Goal: Information Seeking & Learning: Understand process/instructions

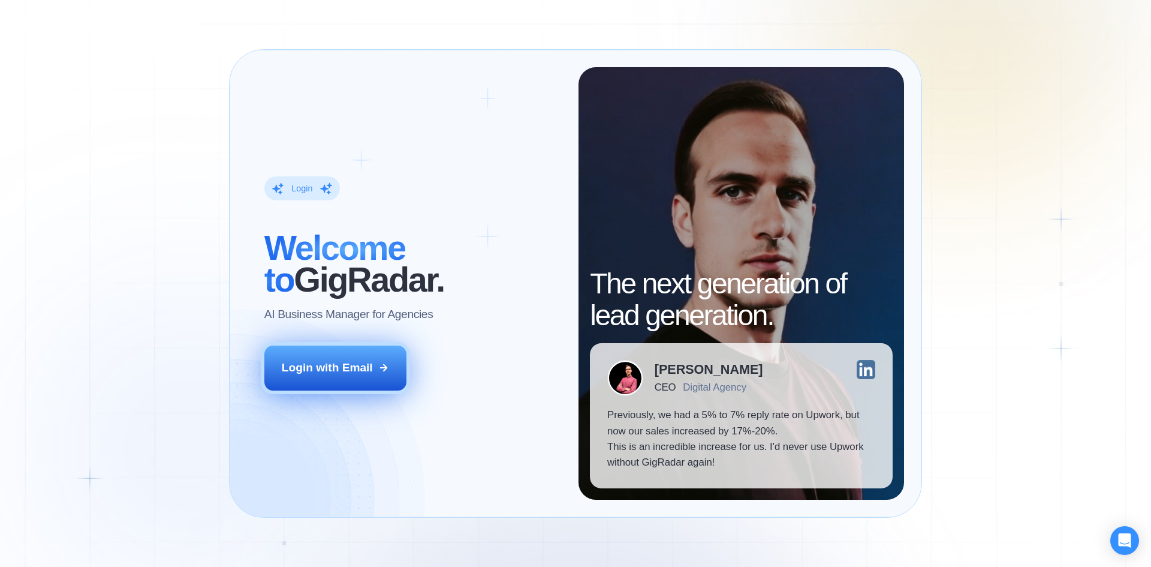
click at [362, 371] on div "Login with Email" at bounding box center [327, 368] width 91 height 16
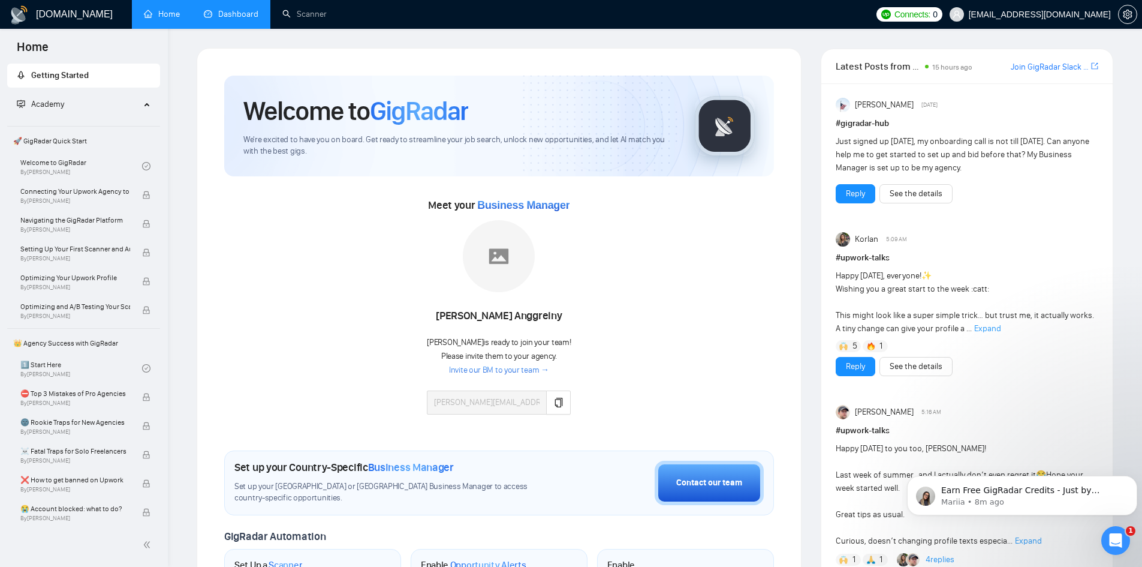
click at [222, 13] on link "Dashboard" at bounding box center [231, 14] width 55 height 10
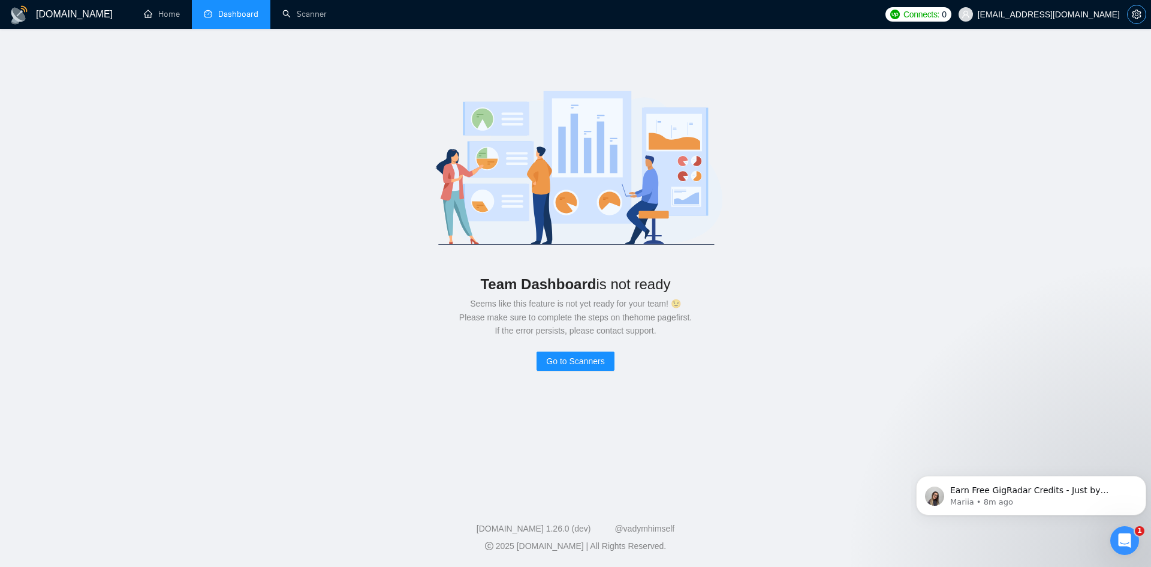
click at [1132, 19] on button "button" at bounding box center [1136, 14] width 19 height 19
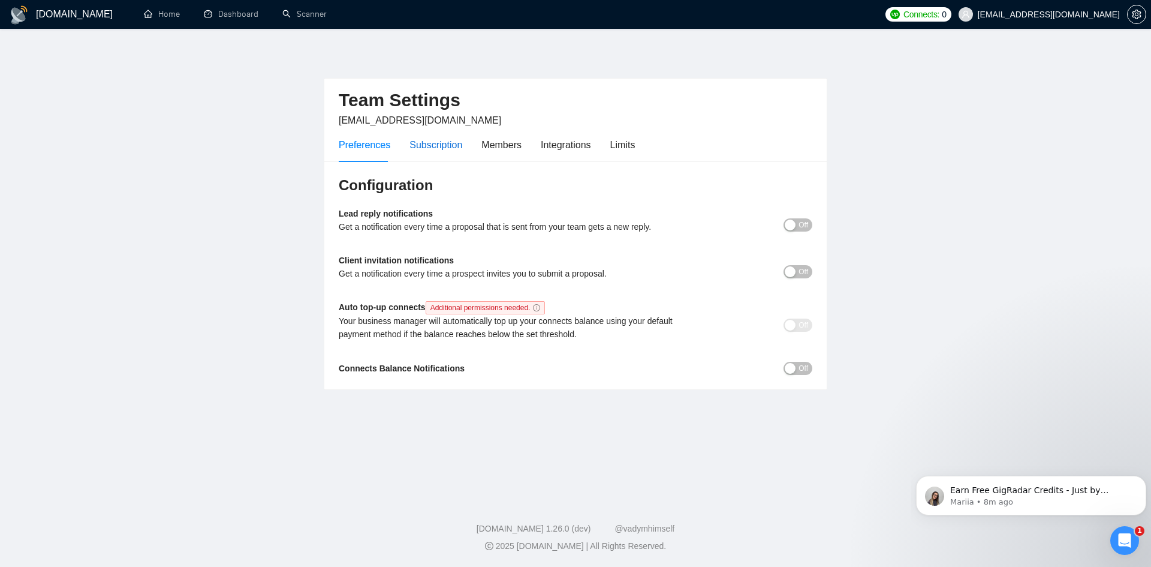
click at [427, 149] on div "Subscription" at bounding box center [435, 144] width 53 height 15
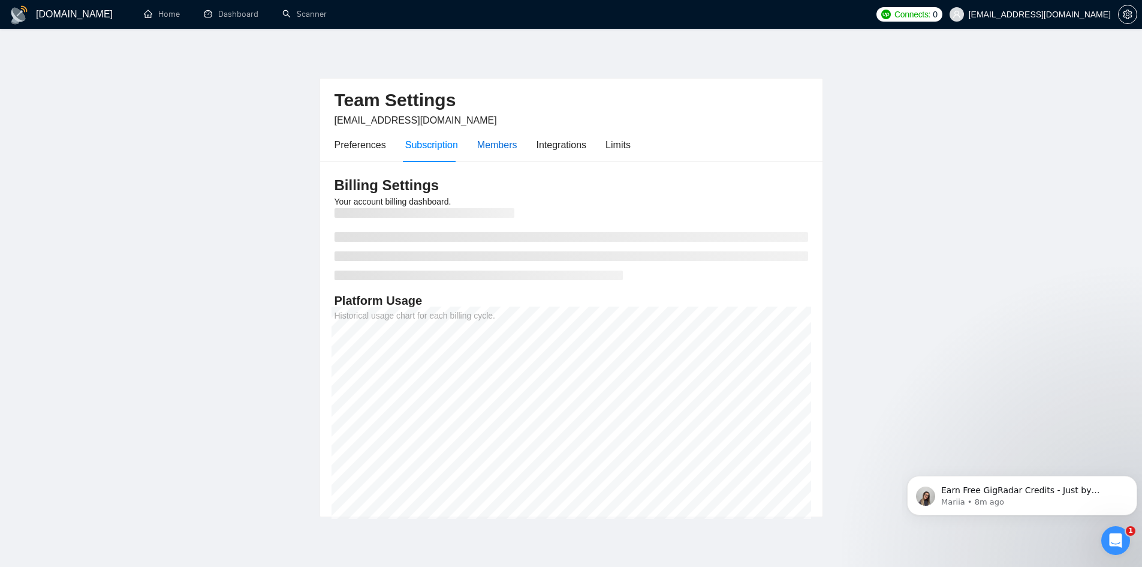
click at [490, 147] on div "Members" at bounding box center [497, 144] width 40 height 15
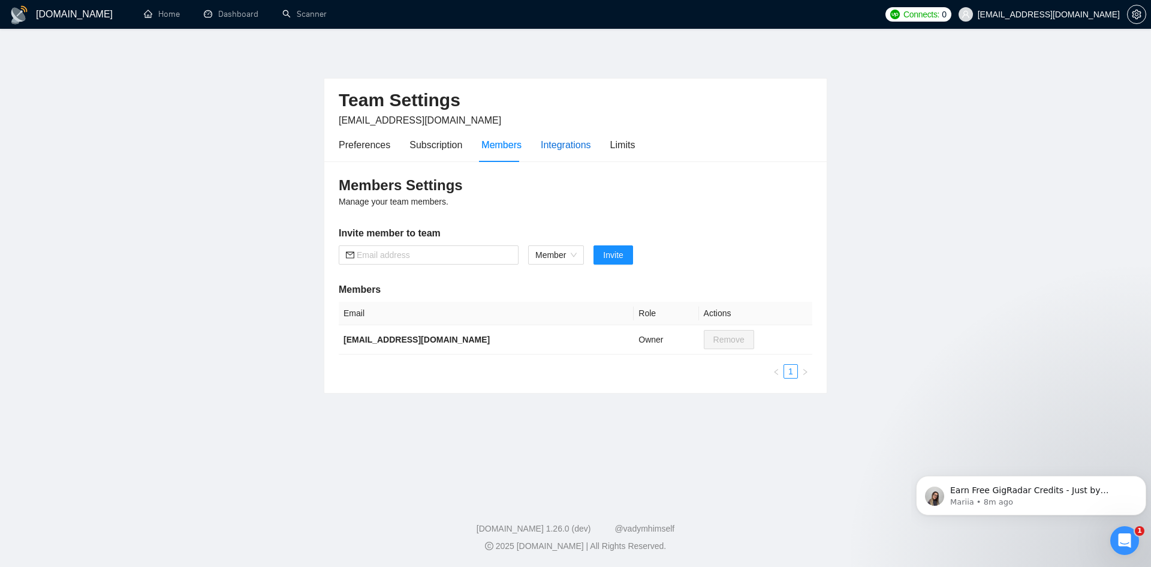
click at [557, 149] on div "Integrations" at bounding box center [566, 144] width 50 height 15
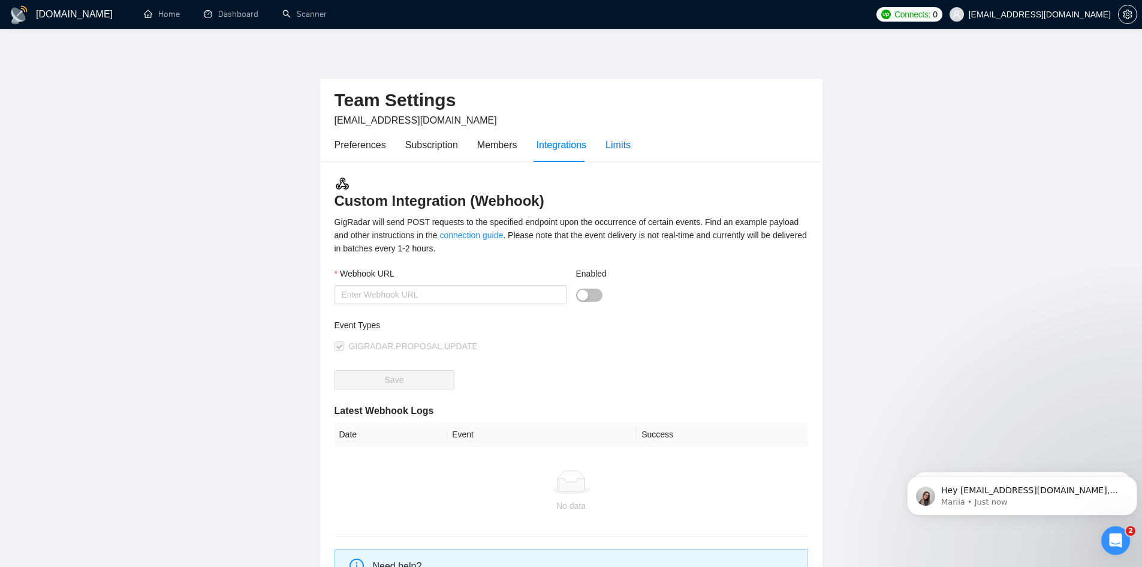
click at [627, 150] on div "Limits" at bounding box center [617, 144] width 25 height 15
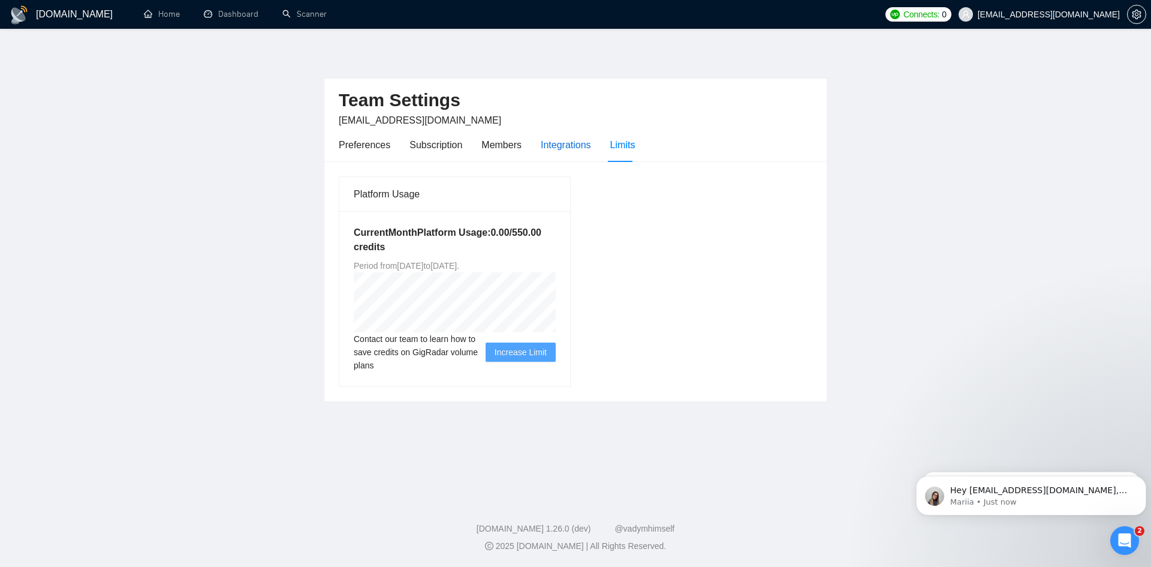
click at [558, 145] on div "Integrations" at bounding box center [566, 144] width 50 height 15
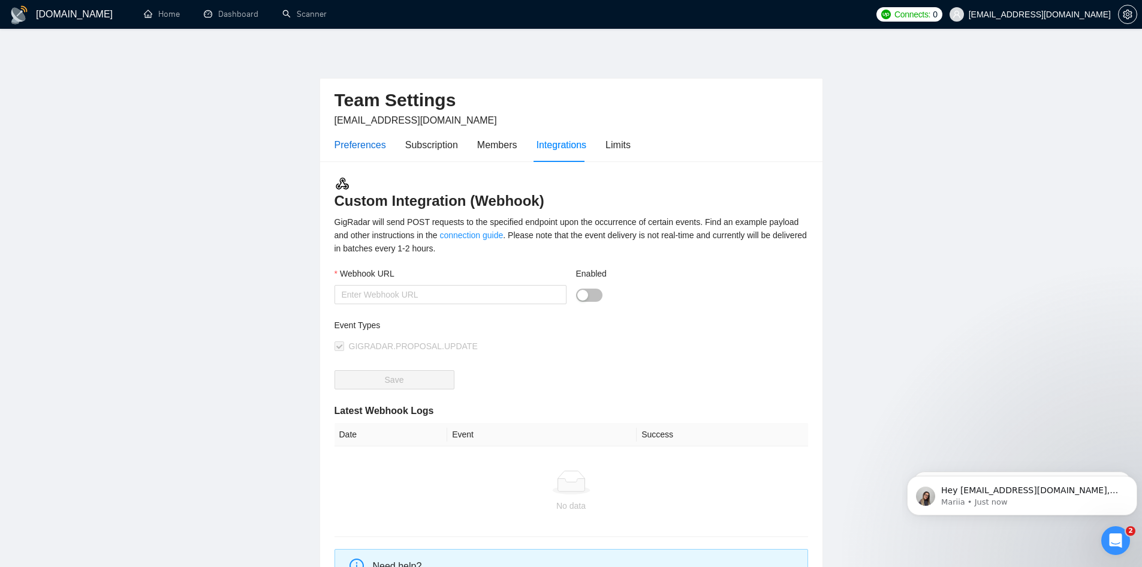
click at [353, 144] on div "Preferences" at bounding box center [361, 144] width 52 height 15
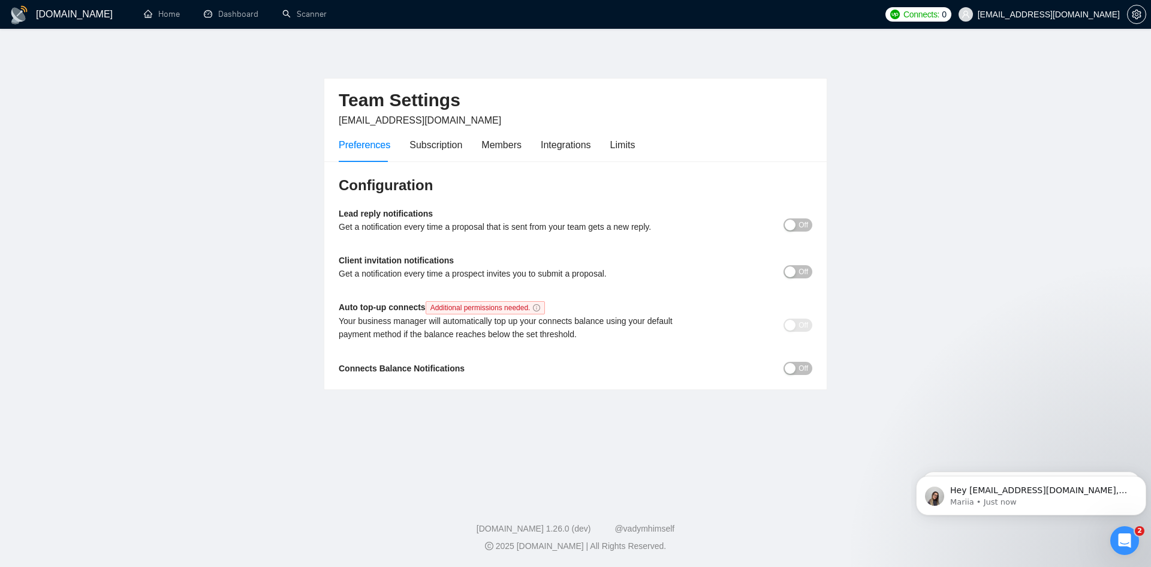
click at [353, 144] on div "Preferences" at bounding box center [365, 144] width 52 height 15
click at [158, 16] on link "Home" at bounding box center [162, 14] width 36 height 10
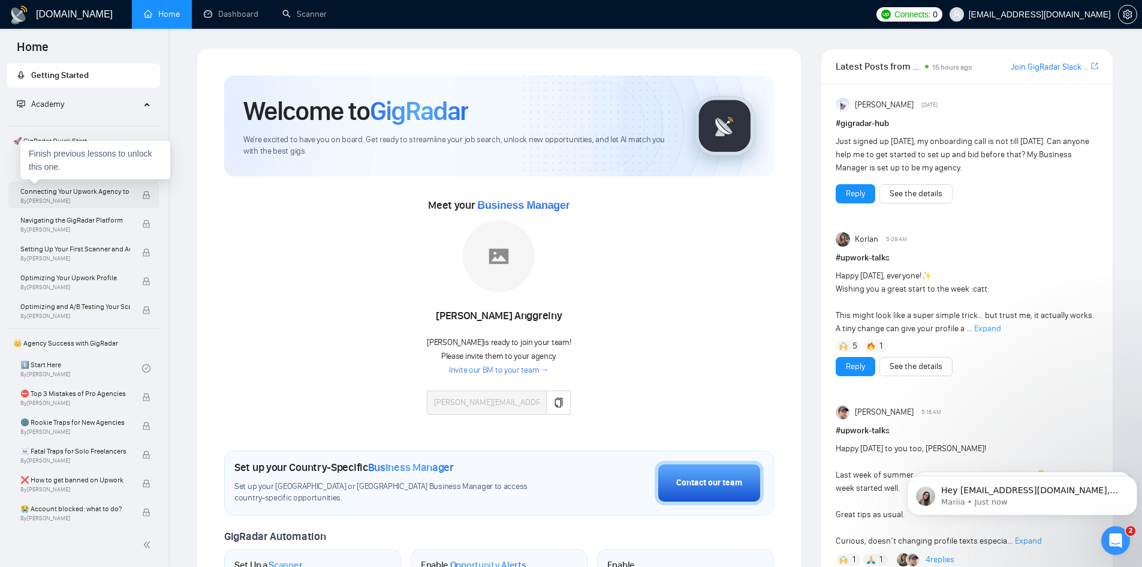
click at [59, 188] on span "Connecting Your Upwork Agency to GigRadar" at bounding box center [75, 191] width 110 height 12
click at [59, 198] on span "By Vlad Timinsky" at bounding box center [75, 200] width 110 height 7
click at [85, 193] on span "Connecting Your Upwork Agency to GigRadar" at bounding box center [75, 191] width 110 height 12
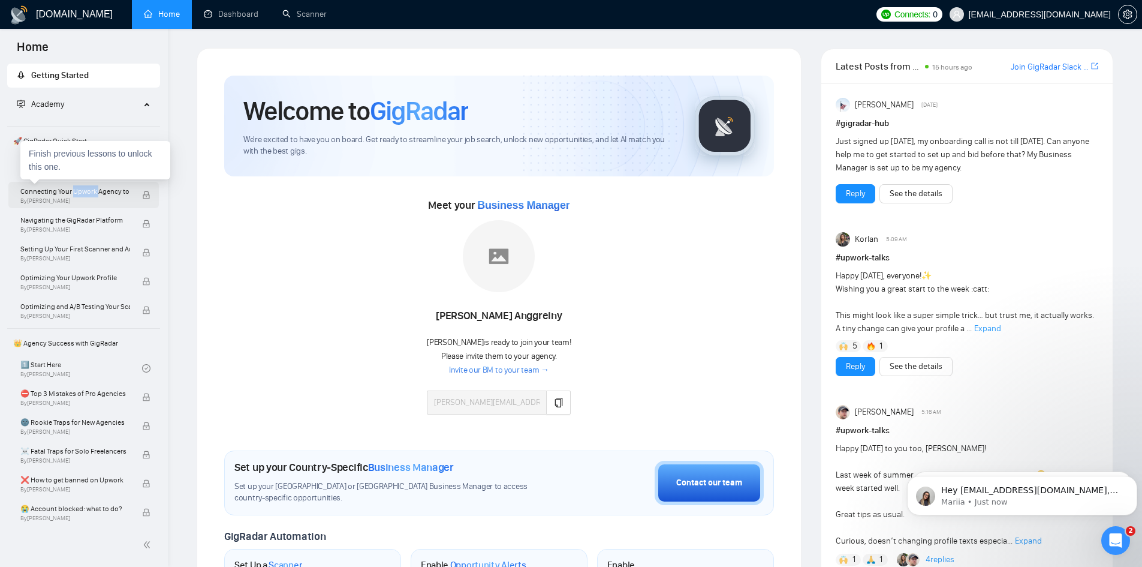
click at [85, 193] on span "Connecting Your Upwork Agency to GigRadar" at bounding box center [75, 191] width 110 height 12
click at [77, 193] on span "Connecting Your Upwork Agency to GigRadar" at bounding box center [75, 191] width 110 height 12
click at [55, 135] on span "🚀 GigRadar Quick Start" at bounding box center [83, 141] width 150 height 24
click at [1050, 500] on p "Mariia • 1m ago" at bounding box center [1031, 501] width 181 height 11
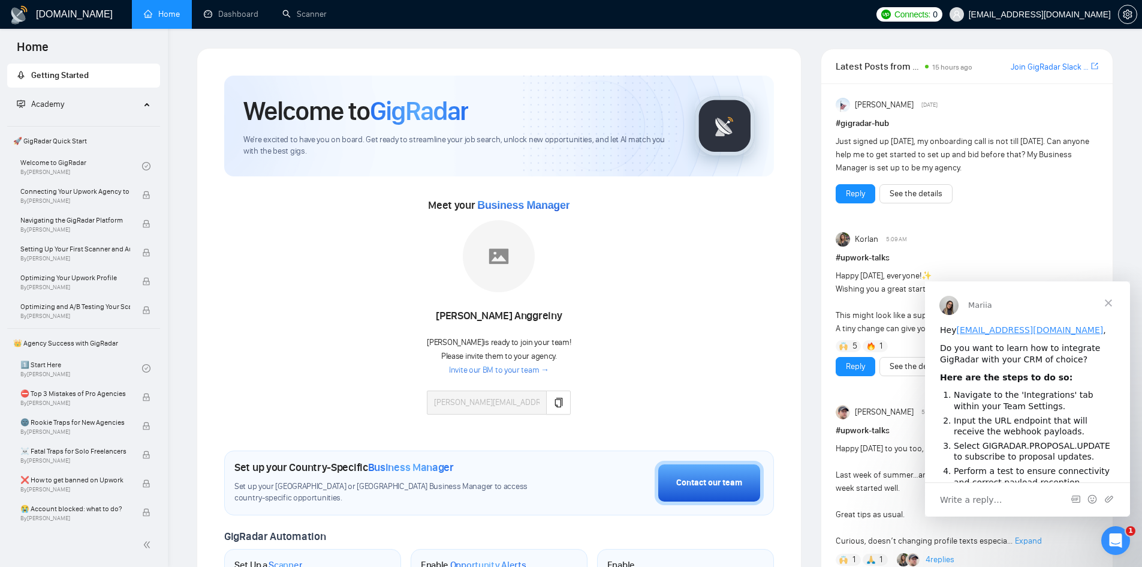
click at [1106, 301] on span "Close" at bounding box center [1108, 302] width 43 height 43
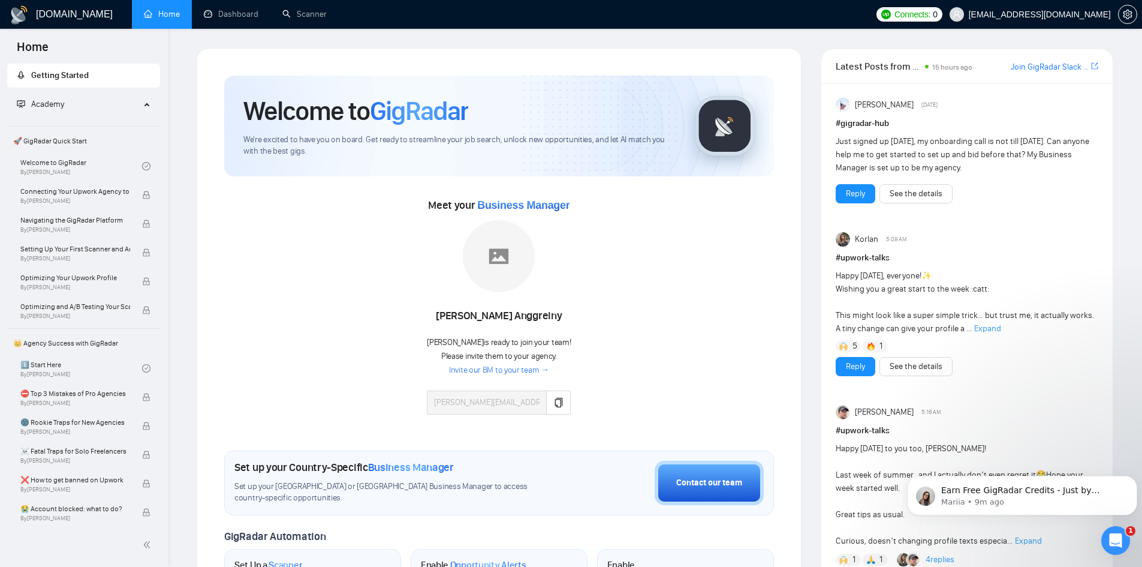
click at [363, 134] on span "We're excited to have you on board. Get ready to streamline your job search, un…" at bounding box center [459, 145] width 432 height 23
click at [688, 480] on div "Contact our team" at bounding box center [709, 482] width 66 height 13
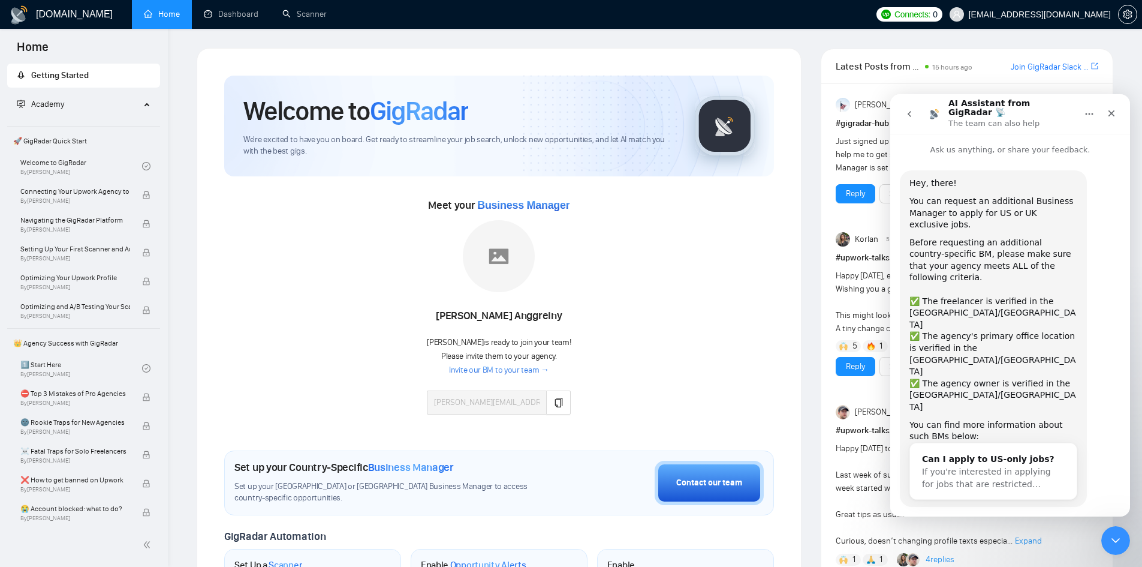
scroll to position [8, 0]
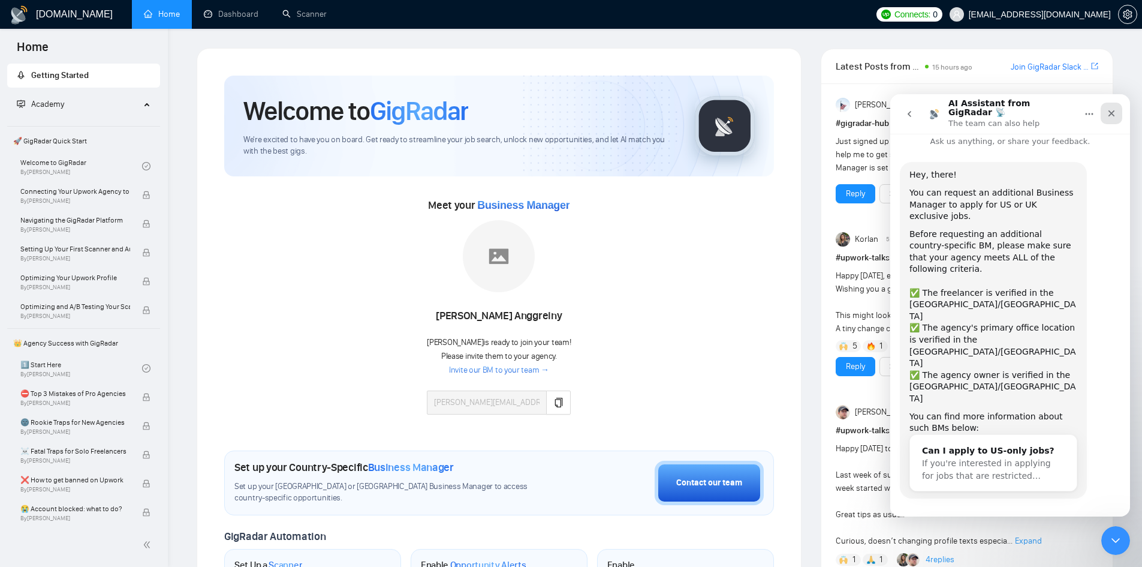
click at [1108, 111] on icon "Close" at bounding box center [1112, 114] width 10 height 10
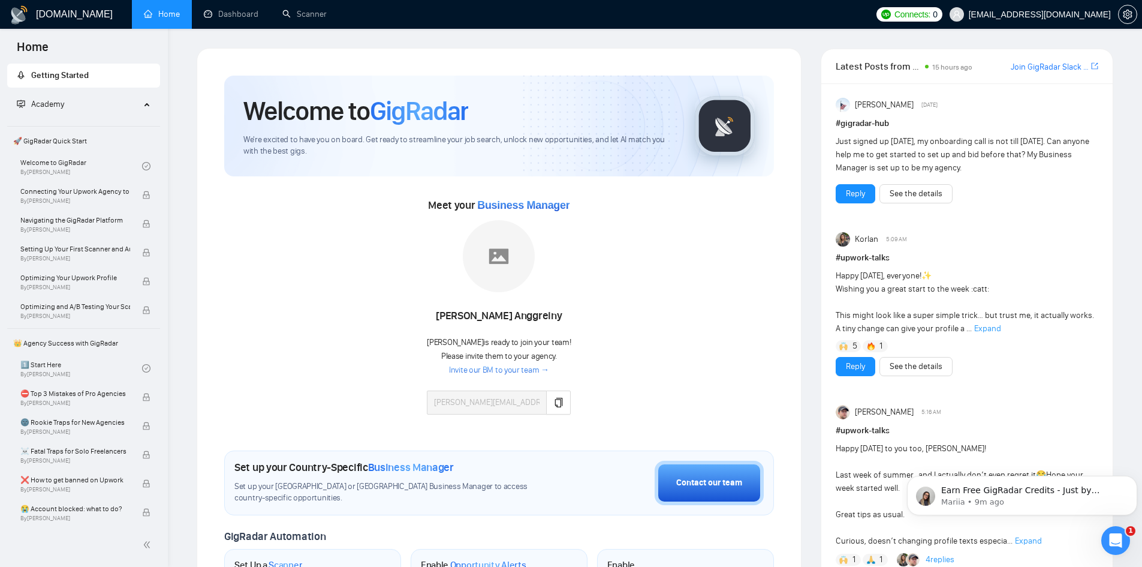
scroll to position [0, 0]
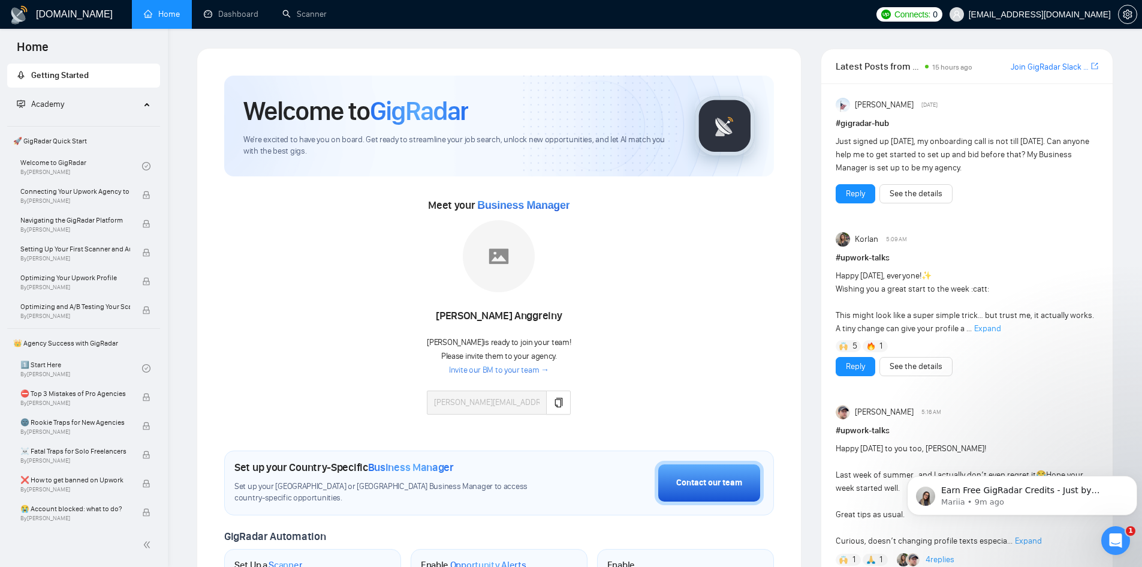
click at [72, 95] on span "Academy" at bounding box center [78, 104] width 123 height 24
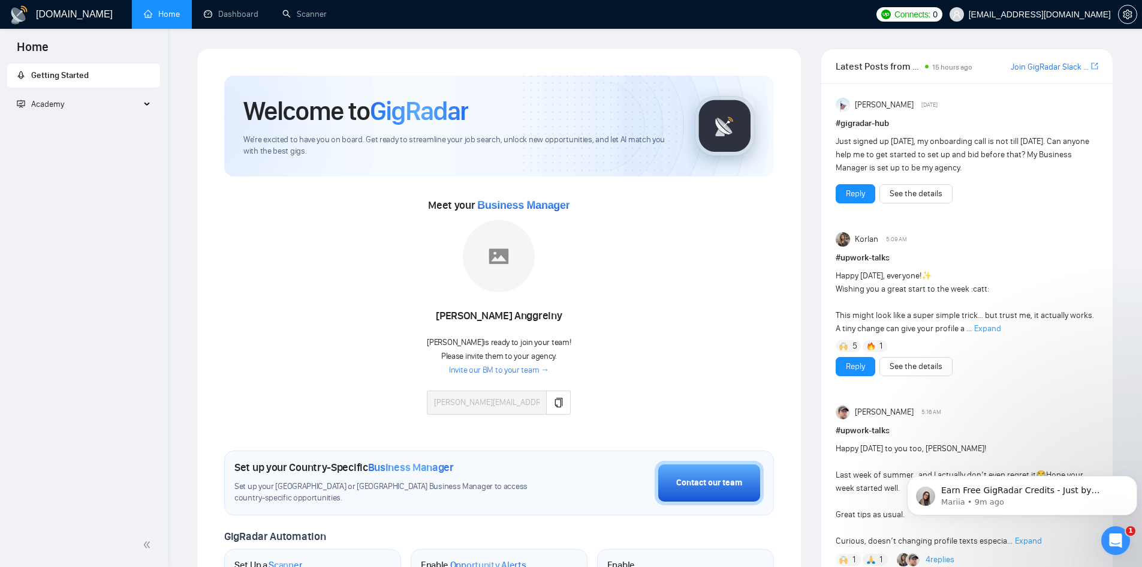
click at [70, 99] on span "Academy" at bounding box center [78, 104] width 123 height 24
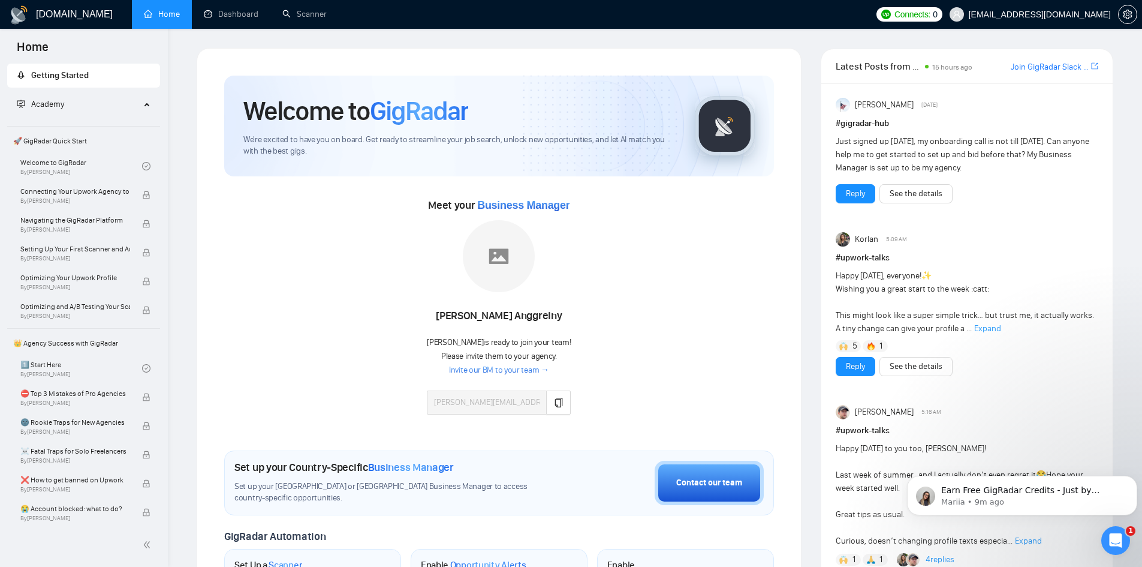
click at [79, 141] on span "🚀 GigRadar Quick Start" at bounding box center [83, 141] width 150 height 24
click at [77, 162] on link "Welcome to GigRadar By Vlad Timinsky" at bounding box center [81, 166] width 122 height 26
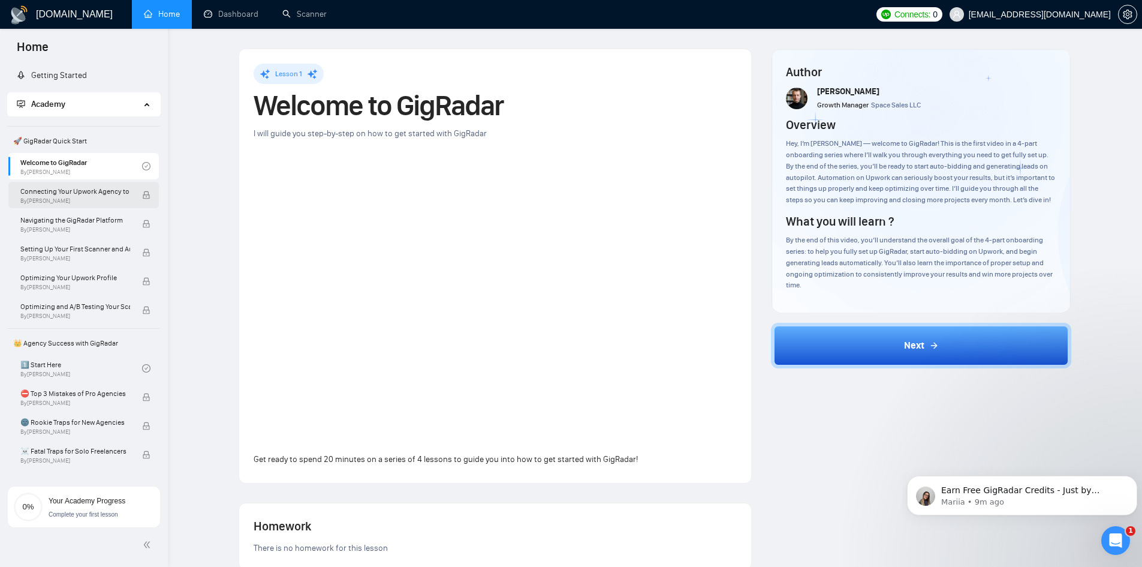
click at [117, 188] on span "Connecting Your Upwork Agency to GigRadar" at bounding box center [75, 191] width 110 height 12
click at [100, 194] on span "Connecting Your Upwork Agency to GigRadar" at bounding box center [75, 191] width 110 height 12
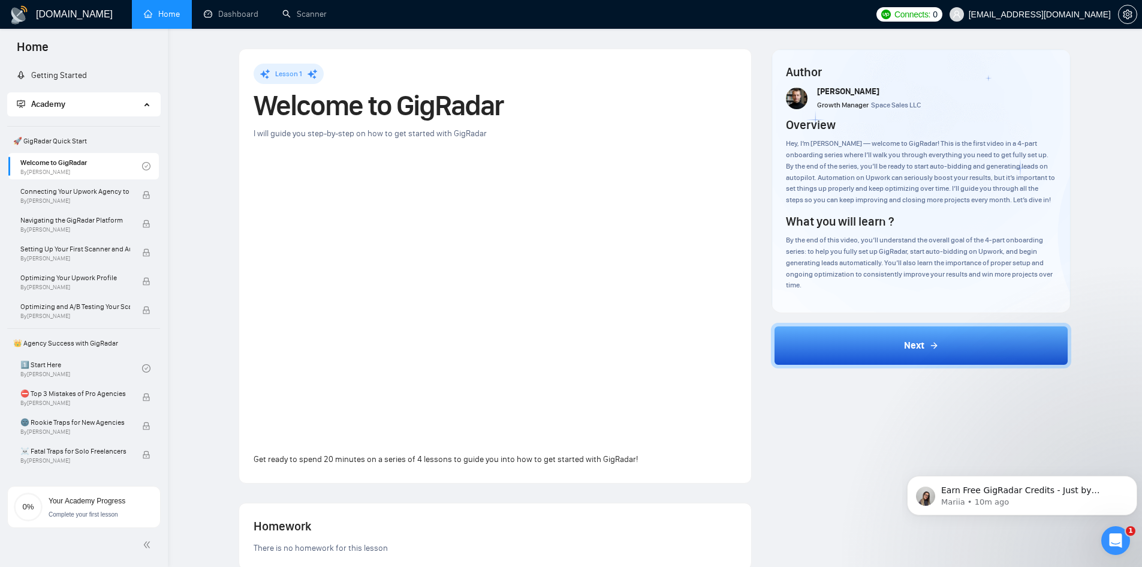
click at [784, 414] on div "Author Vlad Timinsky Growth Manager Space Sales LLC Overview Hey, I’m Vlad — we…" at bounding box center [921, 466] width 320 height 834
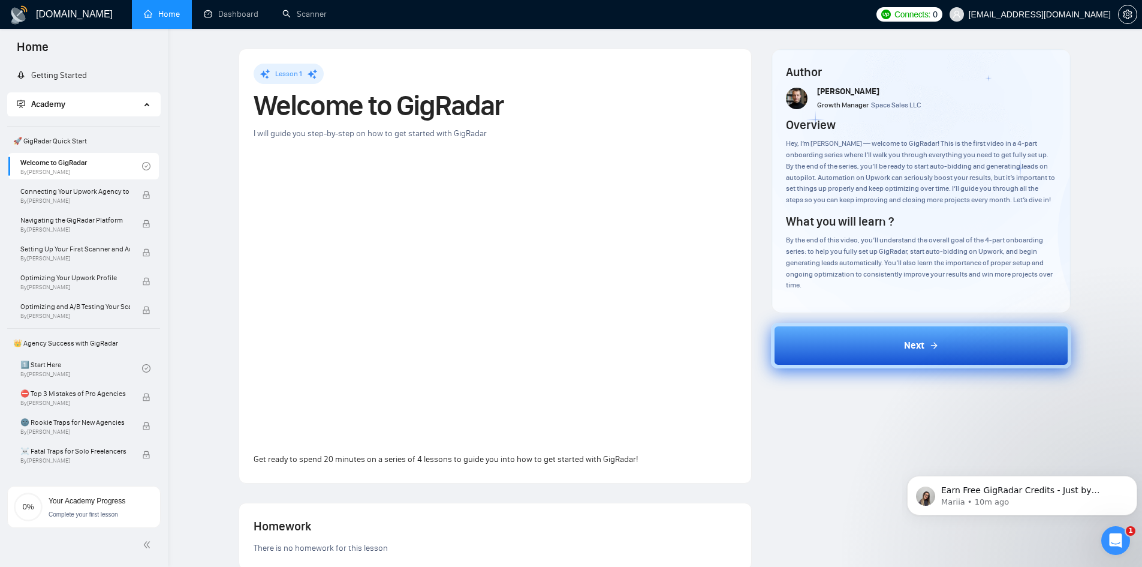
click at [924, 367] on button "Next" at bounding box center [921, 346] width 300 height 46
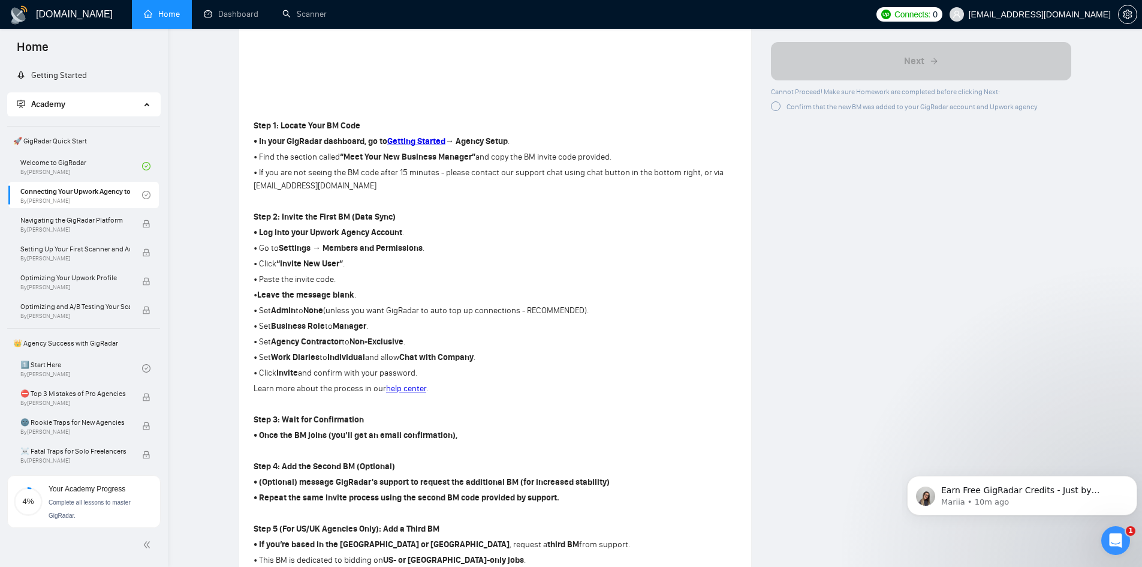
scroll to position [300, 0]
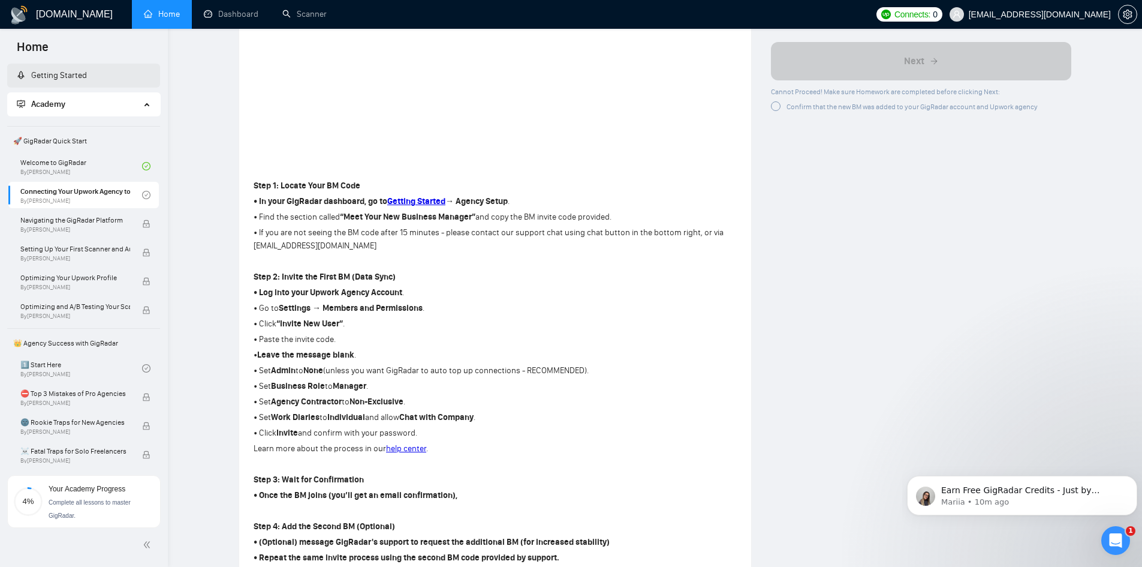
click at [87, 73] on link "Getting Started" at bounding box center [52, 75] width 70 height 10
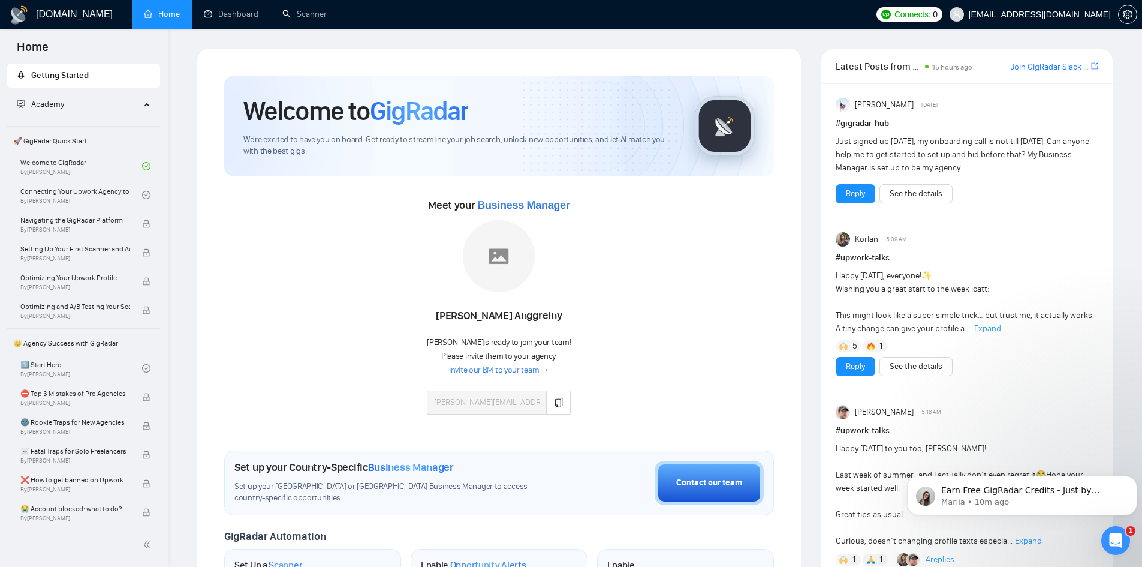
click at [471, 371] on link "Invite our BM to your team →" at bounding box center [499, 369] width 100 height 11
click at [556, 403] on icon "copy" at bounding box center [559, 402] width 8 height 10
click at [89, 159] on link "Welcome to GigRadar By Vlad Timinsky" at bounding box center [81, 166] width 122 height 26
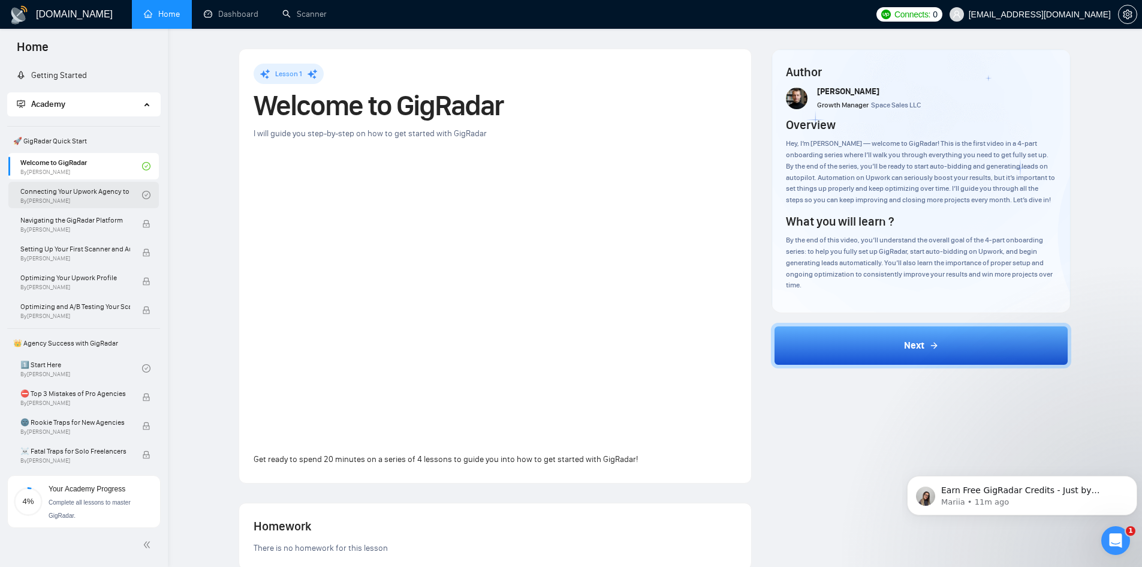
click at [95, 182] on link "Connecting Your Upwork Agency to GigRadar By Vlad Timinsky" at bounding box center [81, 195] width 122 height 26
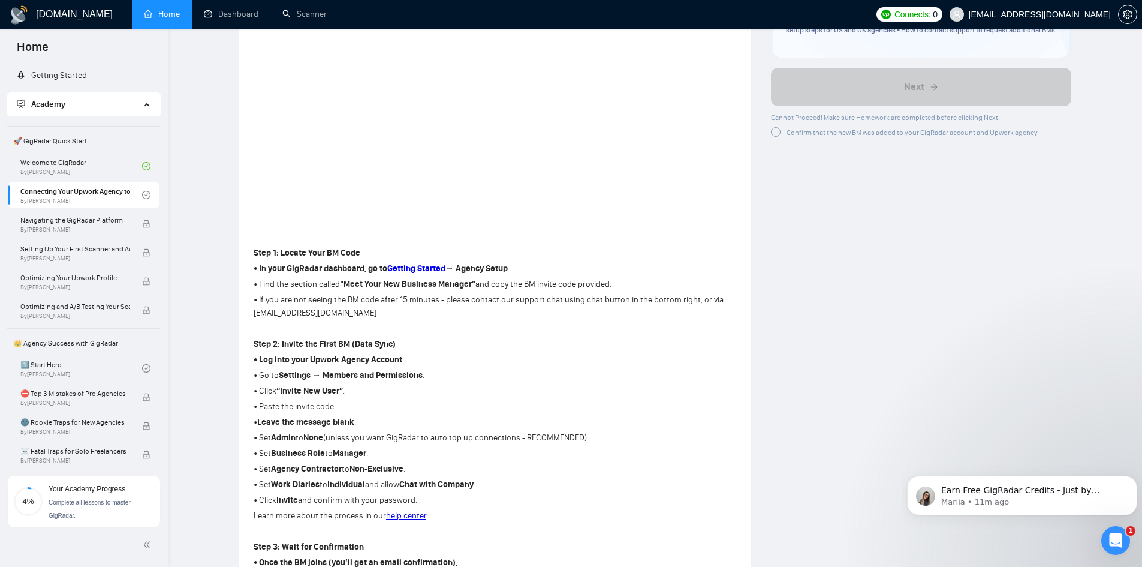
scroll to position [300, 0]
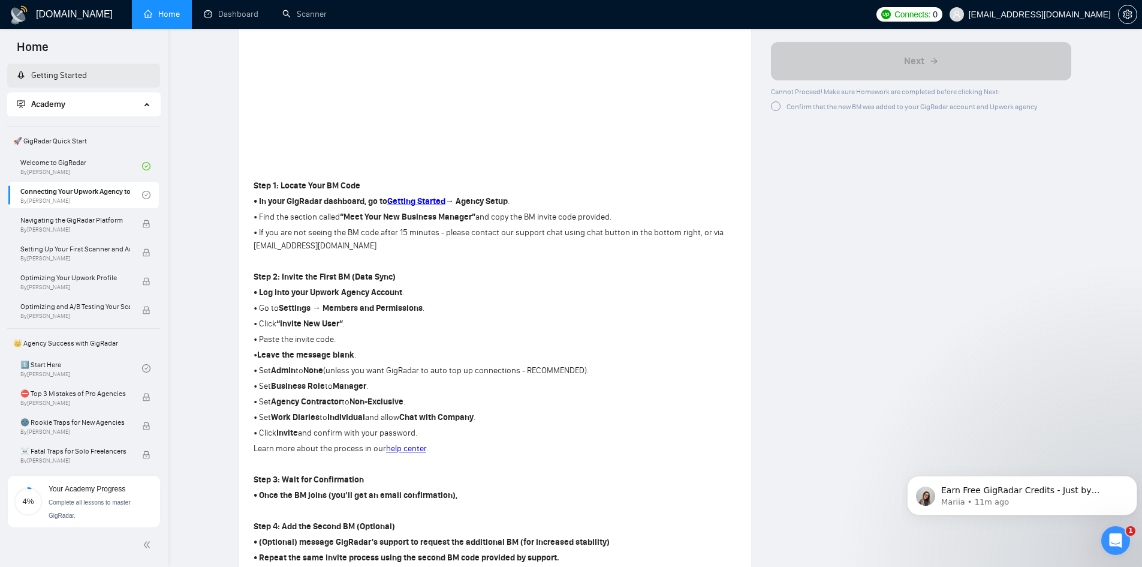
click at [60, 70] on link "Getting Started" at bounding box center [52, 75] width 70 height 10
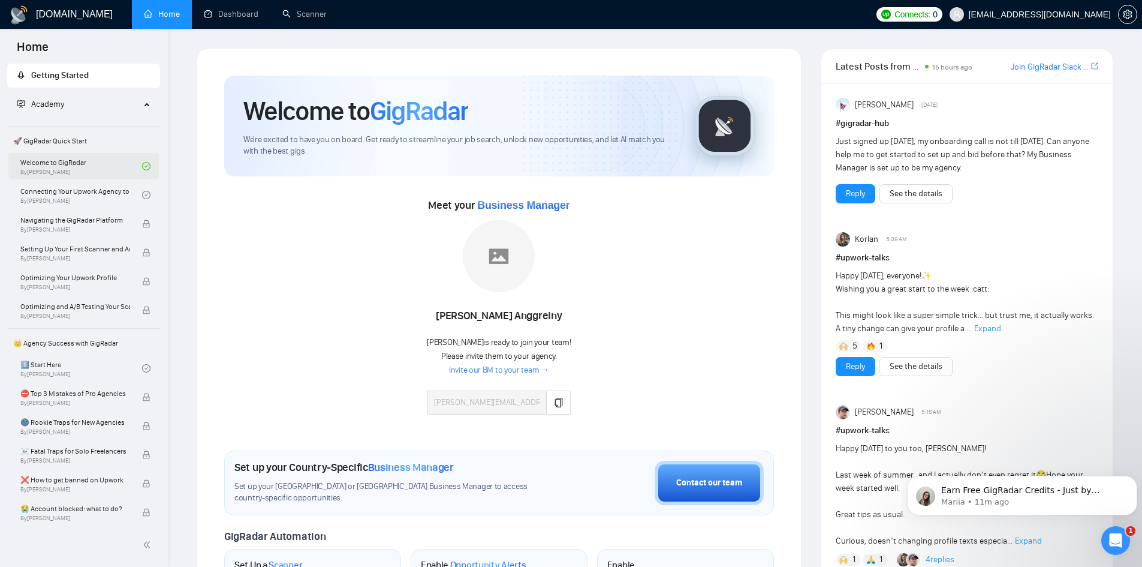
click at [52, 167] on link "Welcome to GigRadar By Vlad Timinsky" at bounding box center [81, 166] width 122 height 26
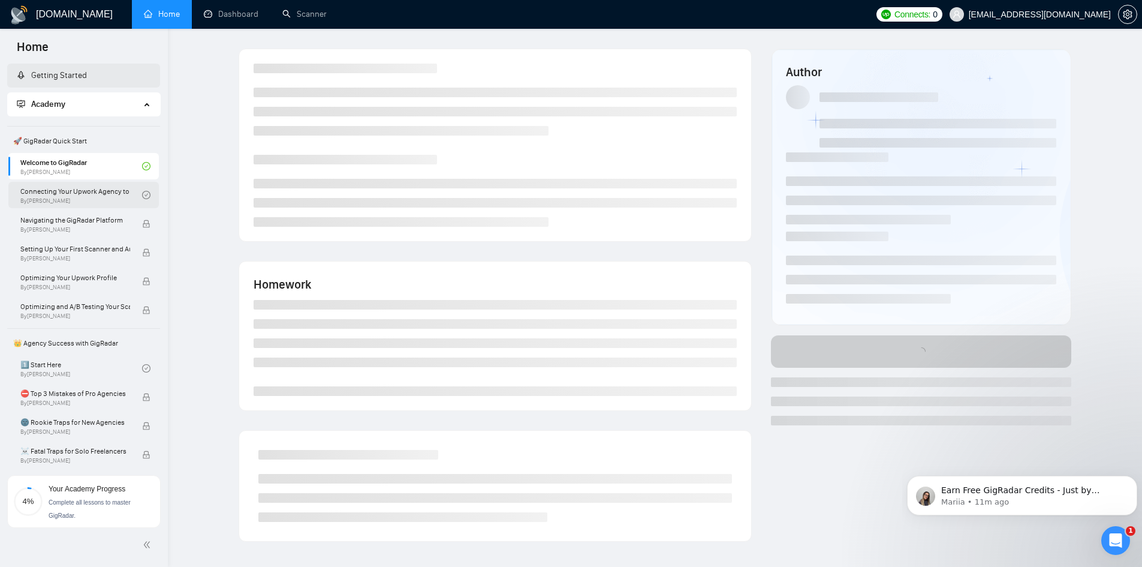
click at [55, 186] on link "Connecting Your Upwork Agency to GigRadar By Vlad Timinsky" at bounding box center [81, 195] width 122 height 26
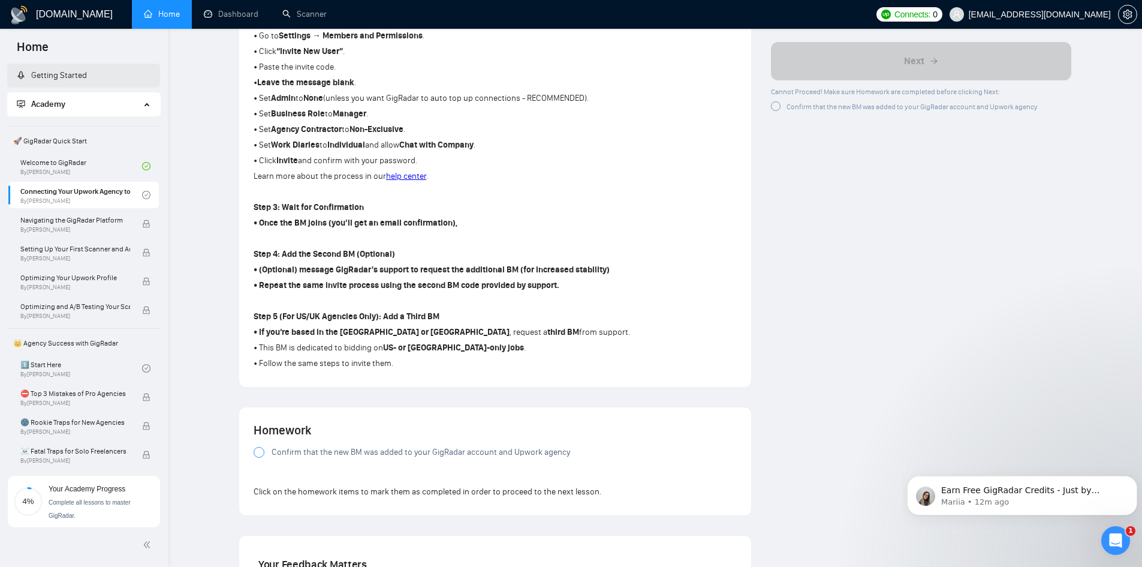
scroll to position [599, 0]
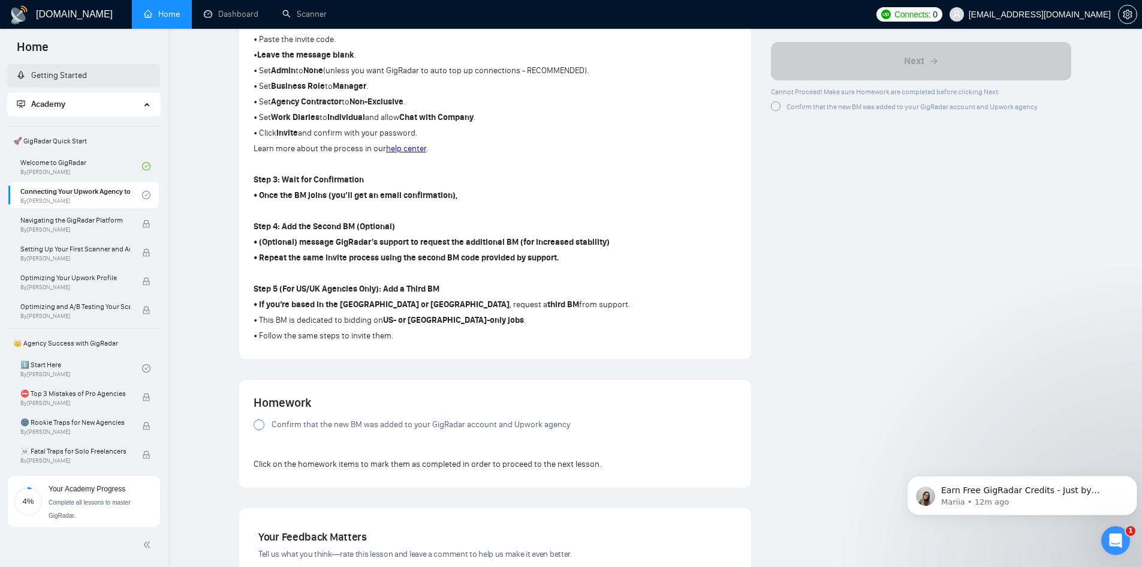
click at [216, 259] on div "Lesson 2 Connecting Your Upwork Agency to GigRadar Learn how to securely link y…" at bounding box center [655, 124] width 936 height 1353
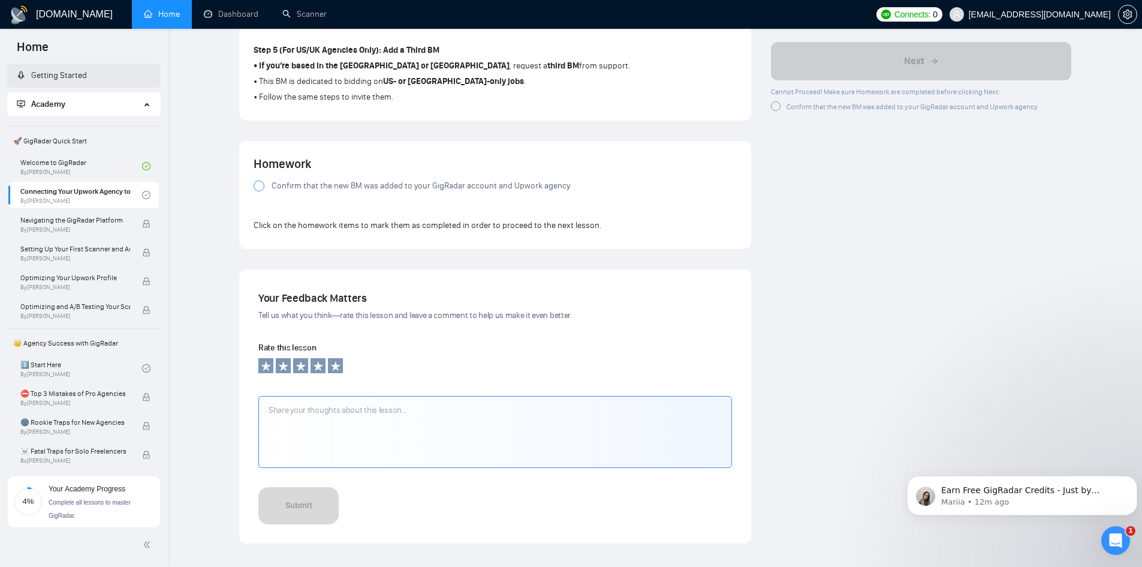
scroll to position [839, 0]
click at [261, 182] on div at bounding box center [259, 184] width 11 height 11
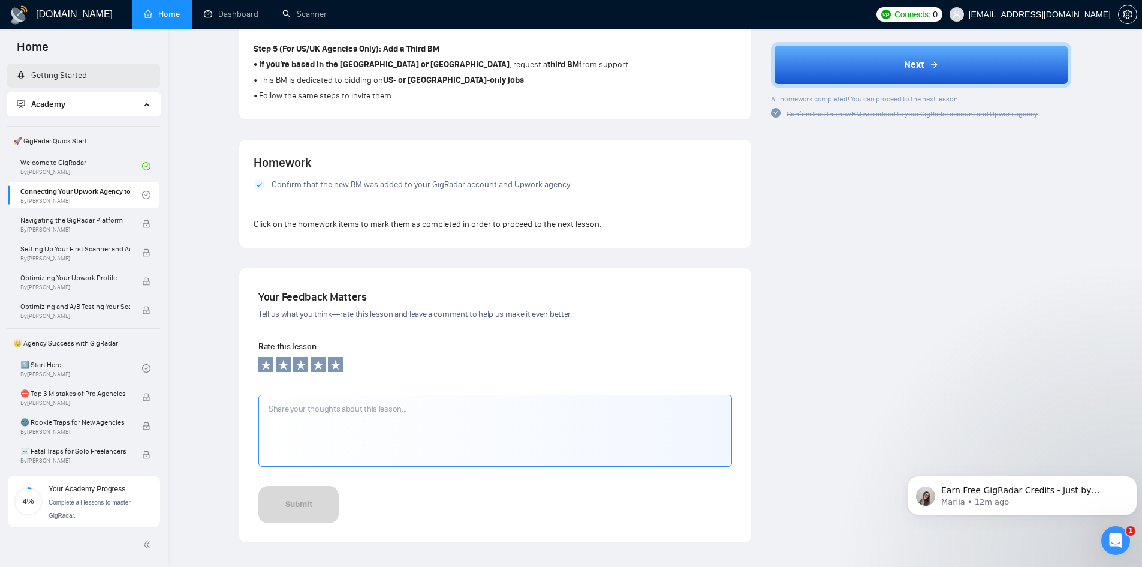
click at [257, 182] on div at bounding box center [259, 184] width 11 height 11
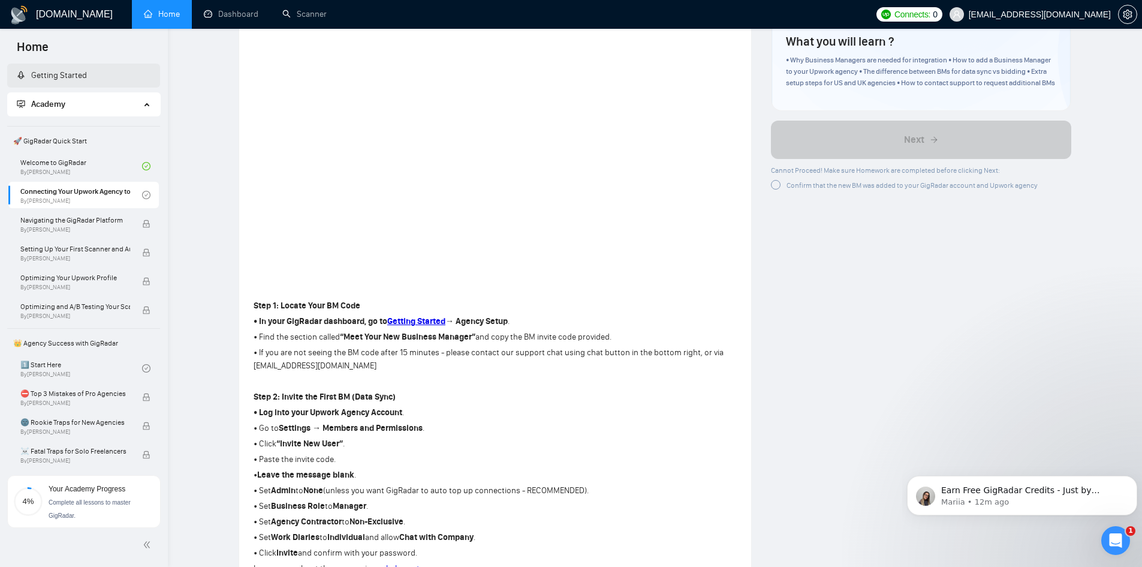
scroll to position [0, 0]
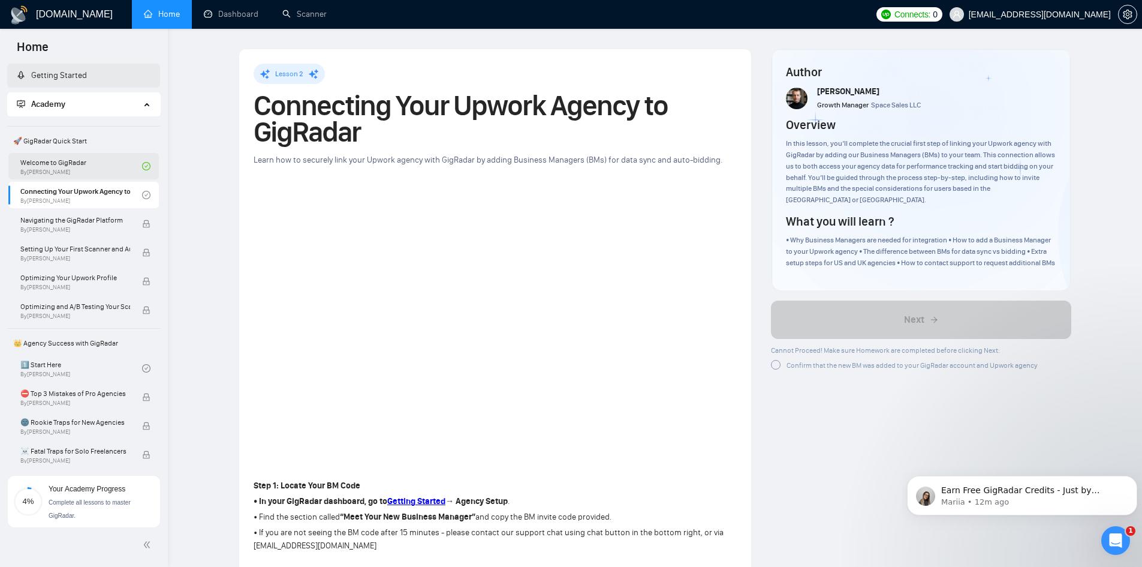
click at [71, 171] on link "Welcome to GigRadar By Vlad Timinsky" at bounding box center [81, 166] width 122 height 26
